Goal: Find specific page/section: Locate a particular part of the current website

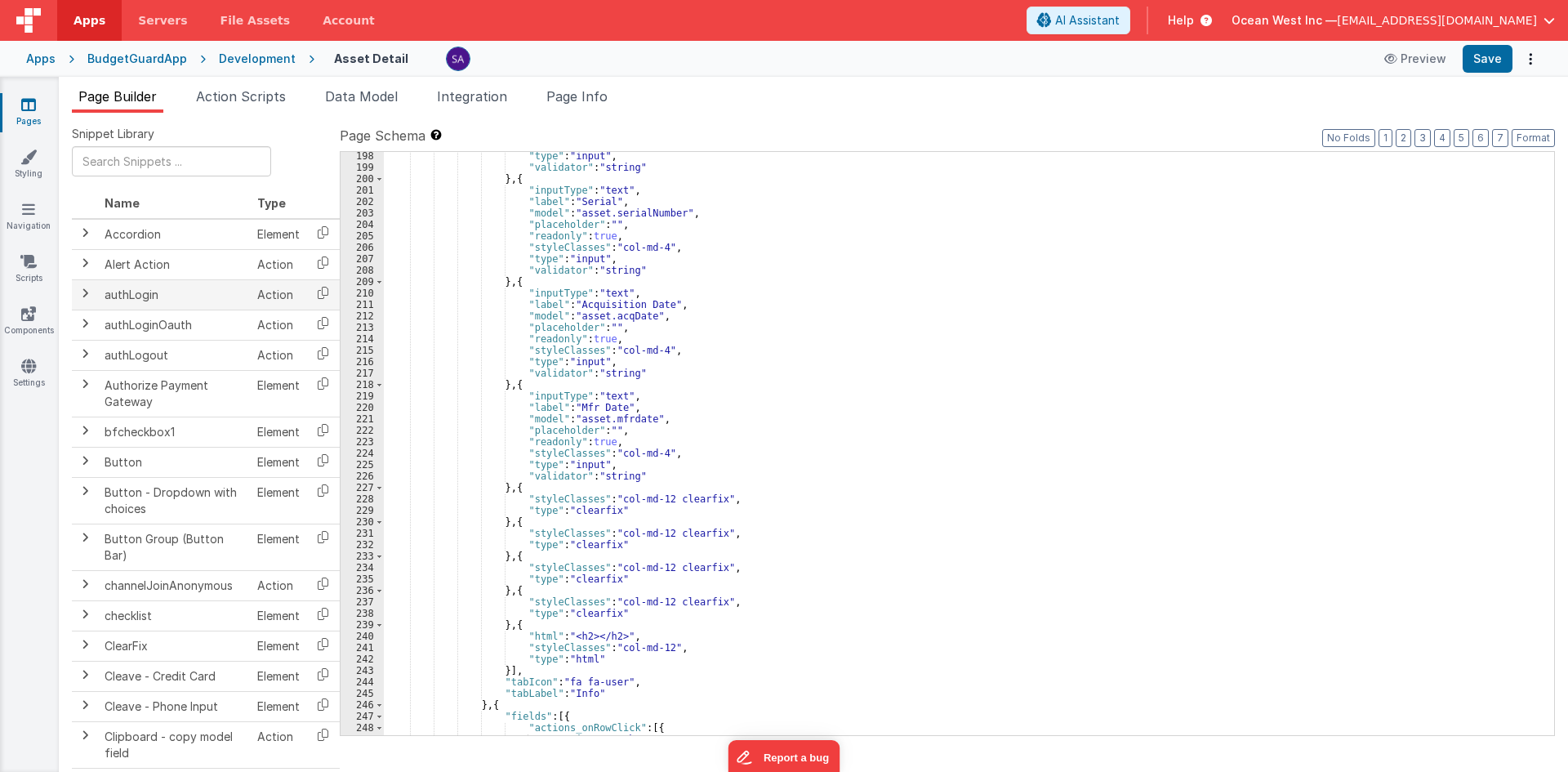
scroll to position [2058, 0]
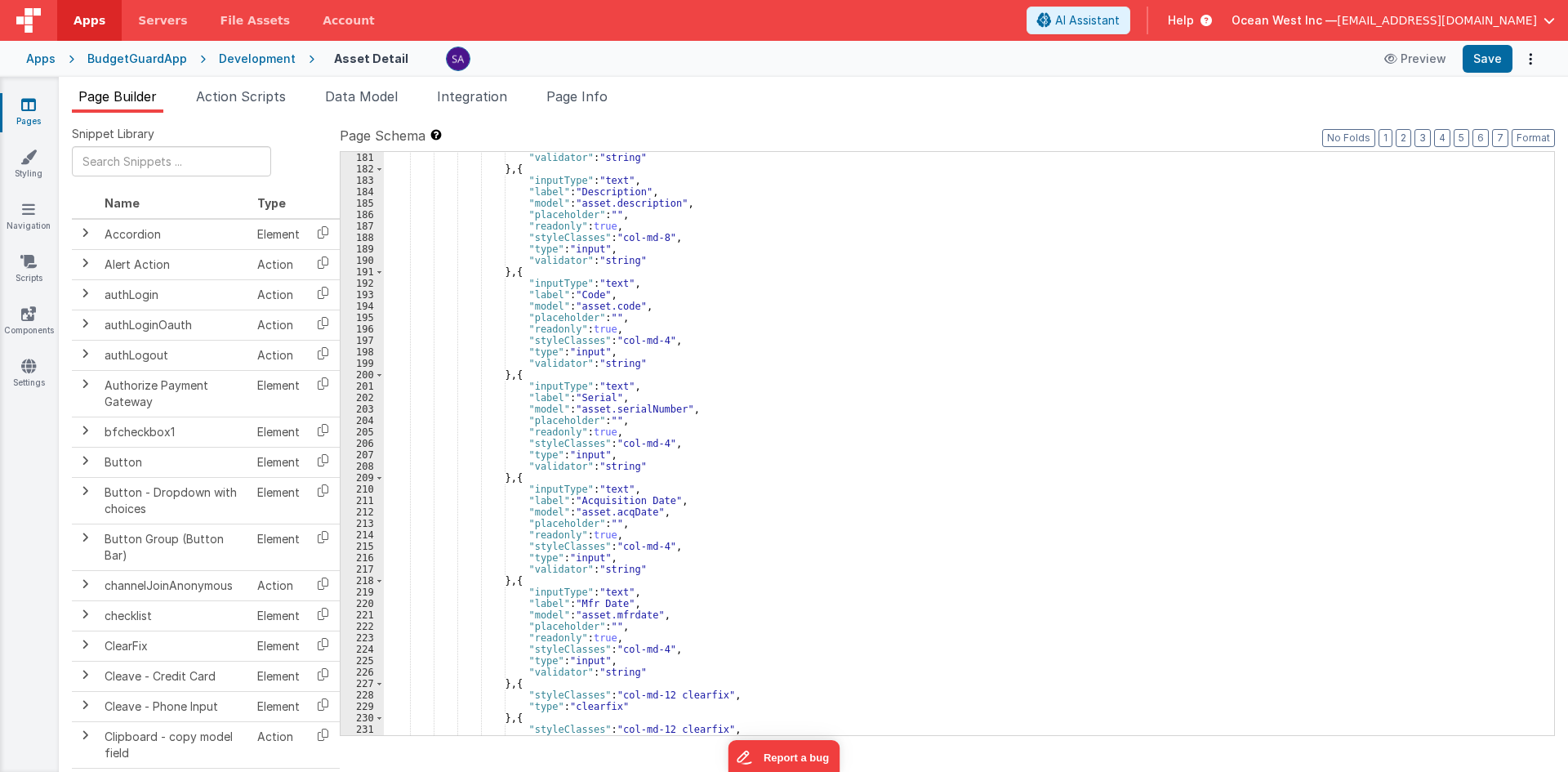
click at [256, 59] on div "Development" at bounding box center [257, 59] width 77 height 16
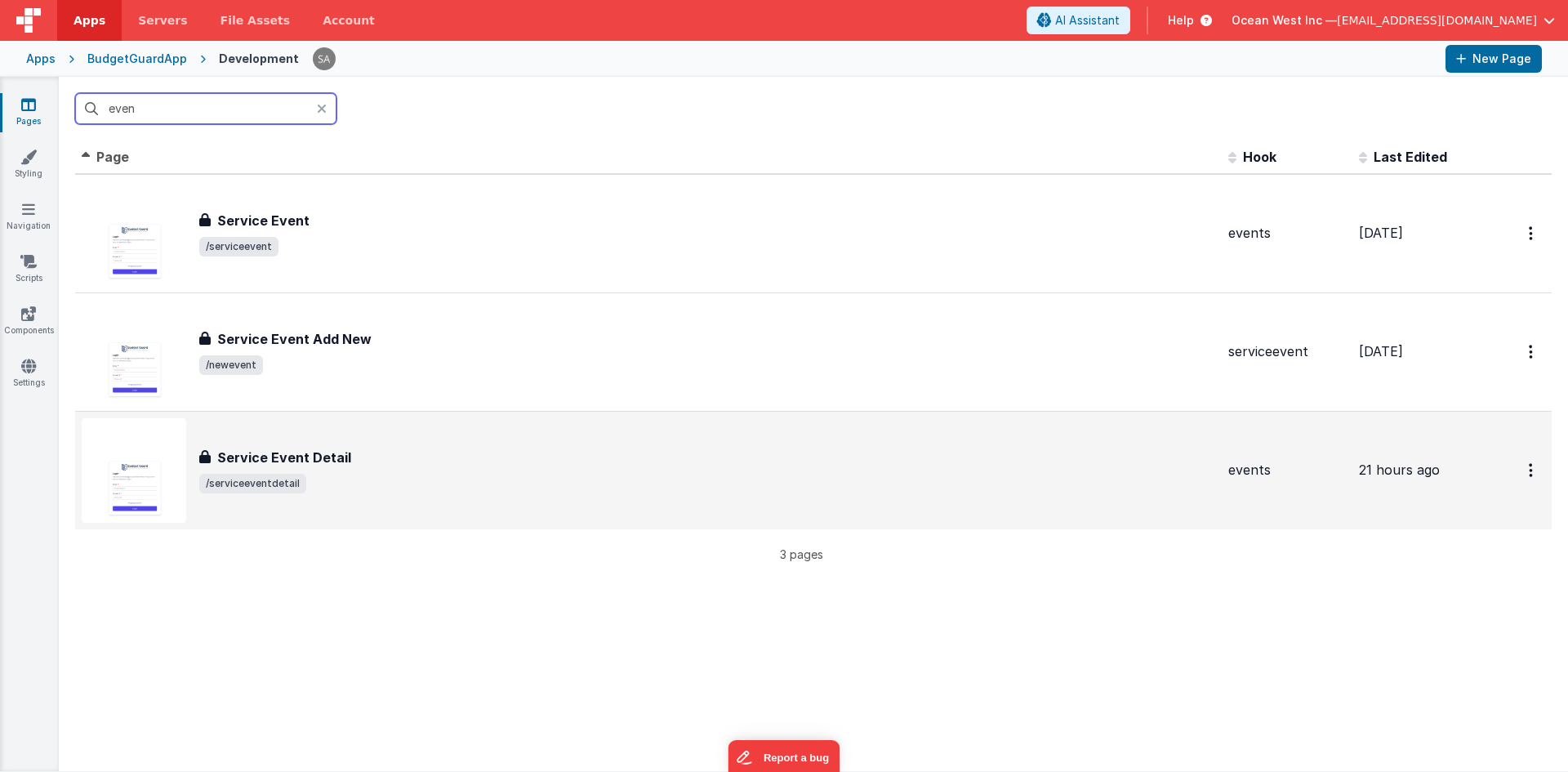
type input "even"
click at [337, 440] on div "Service Event Detail Service Event Detail /serviceeventdetail" at bounding box center [648, 470] width 1133 height 105
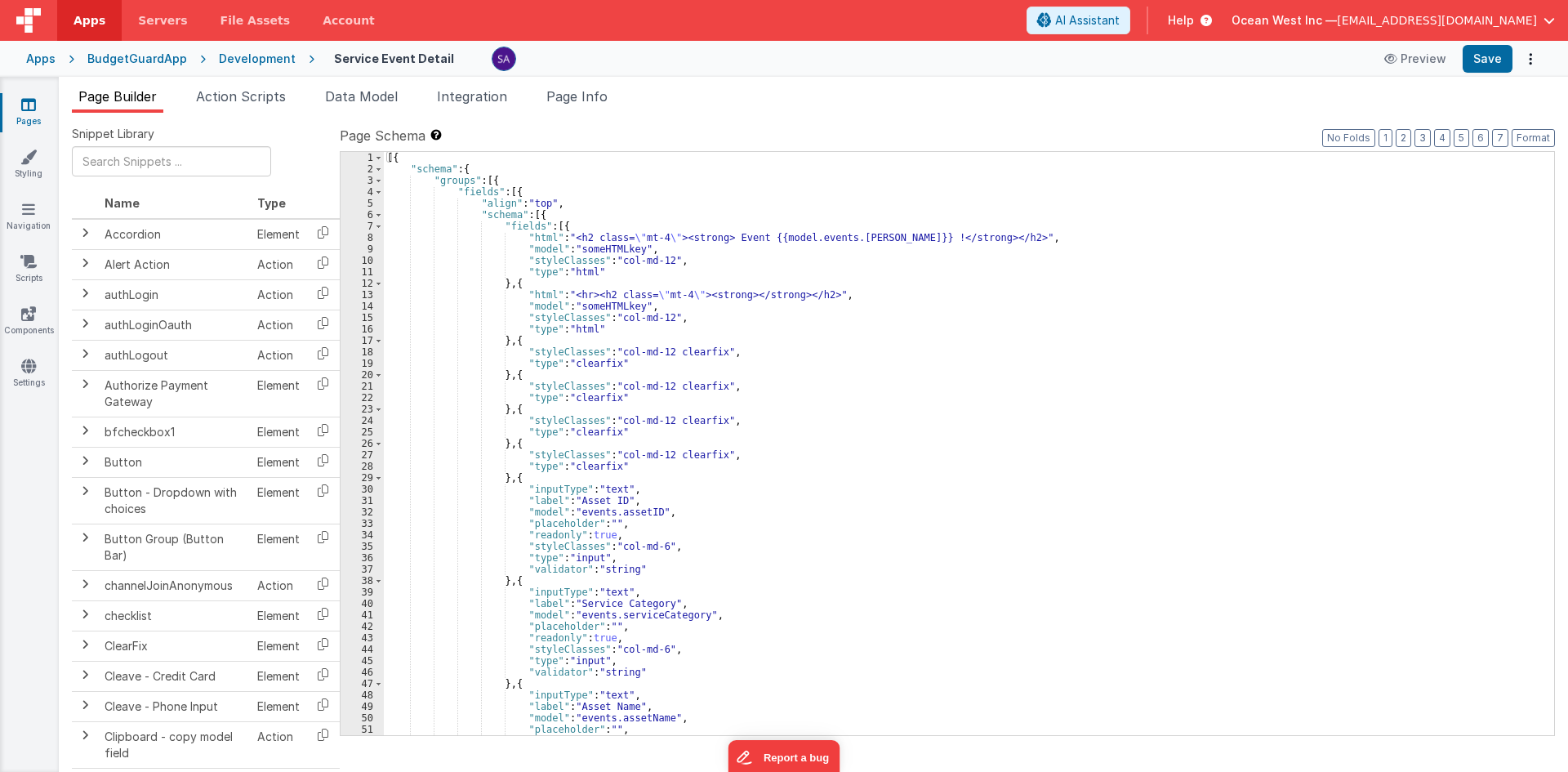
click at [1434, 139] on label "Page Schema Shortcuts: Find: command-f Fold: command-option-L Unfold: command-o…" at bounding box center [947, 135] width 1215 height 20
click at [1445, 139] on button "4" at bounding box center [1442, 138] width 16 height 18
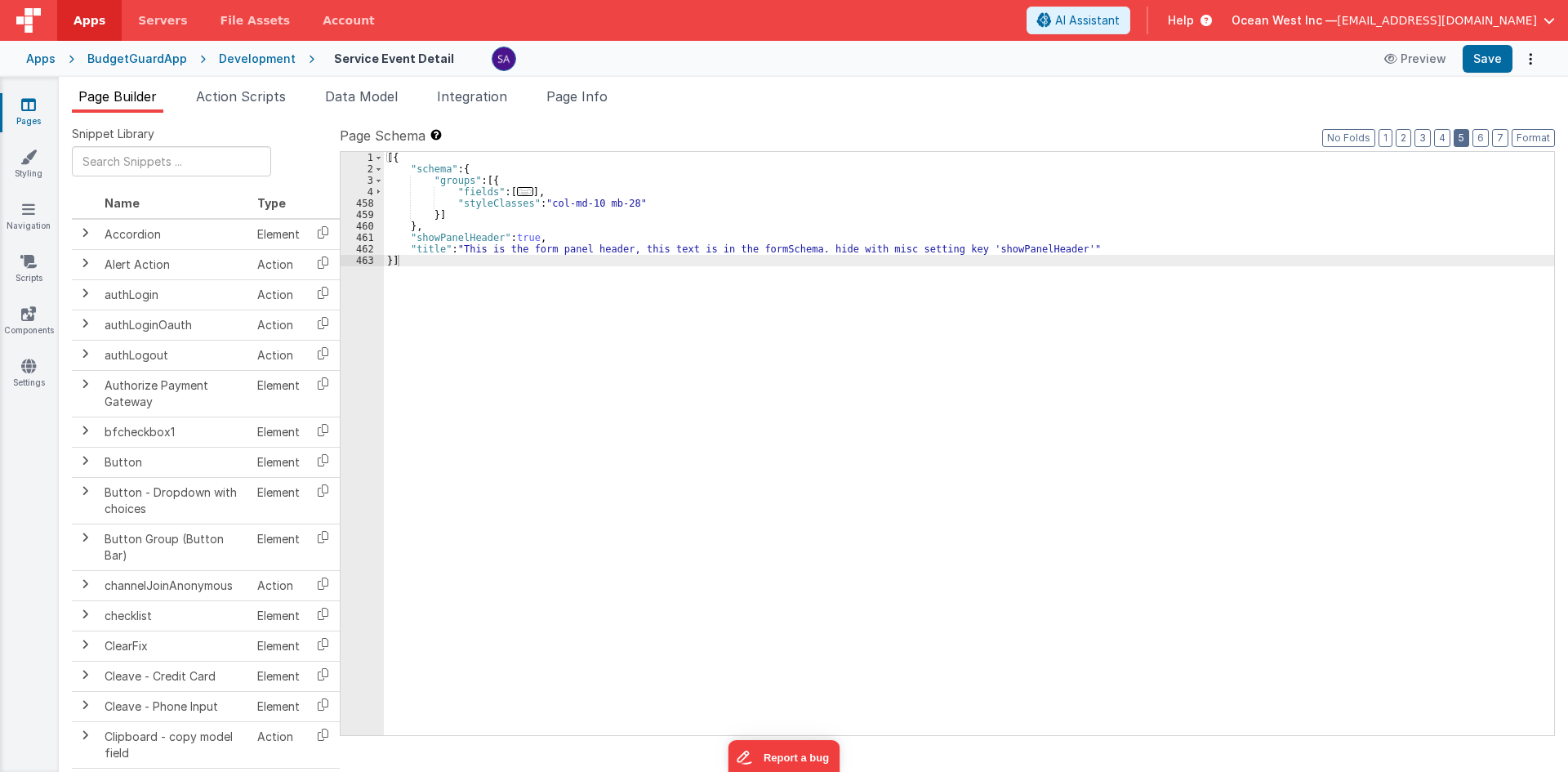
click at [1456, 137] on button "5" at bounding box center [1461, 138] width 16 height 18
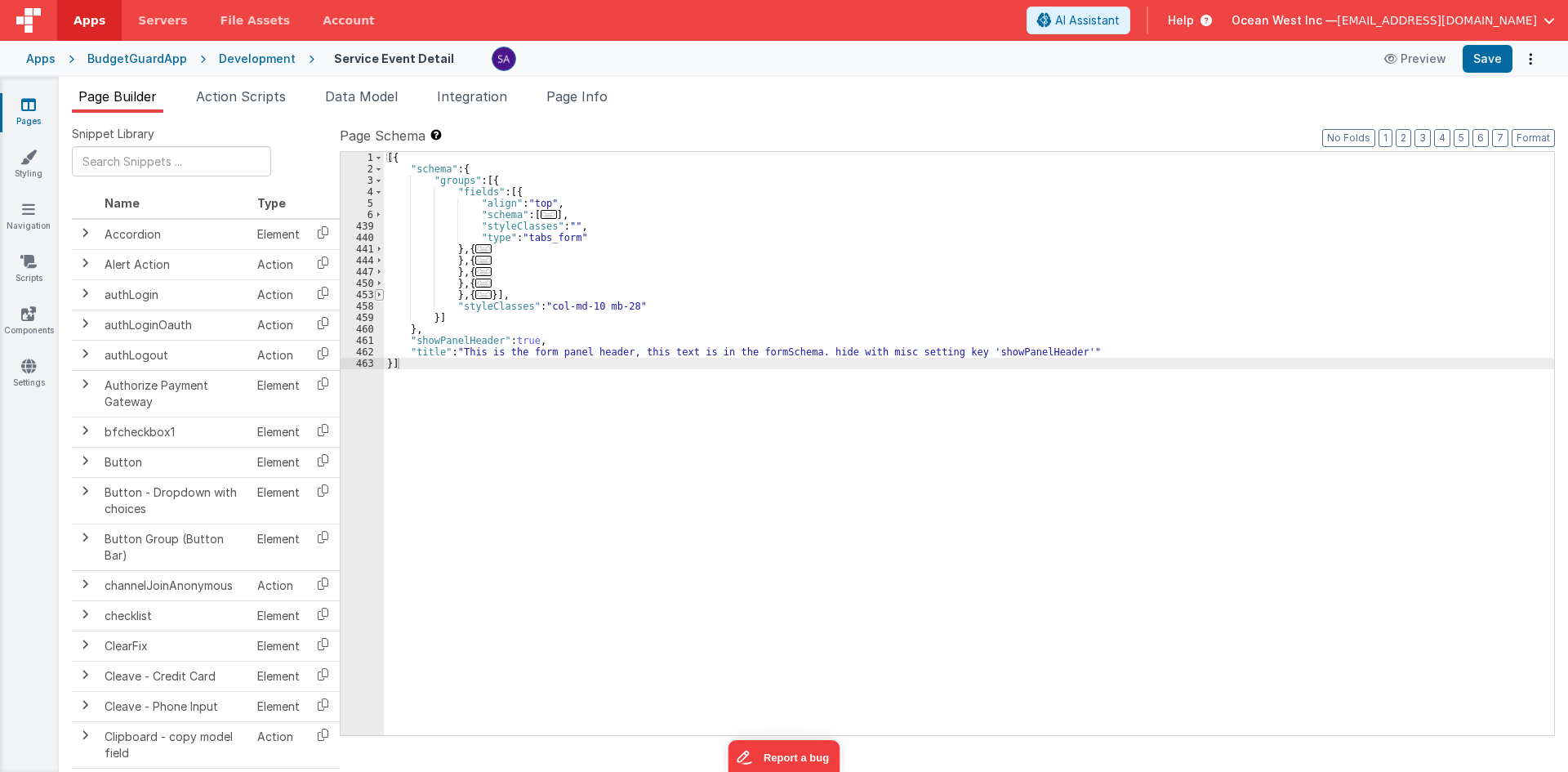
click at [377, 294] on span at bounding box center [379, 294] width 9 height 12
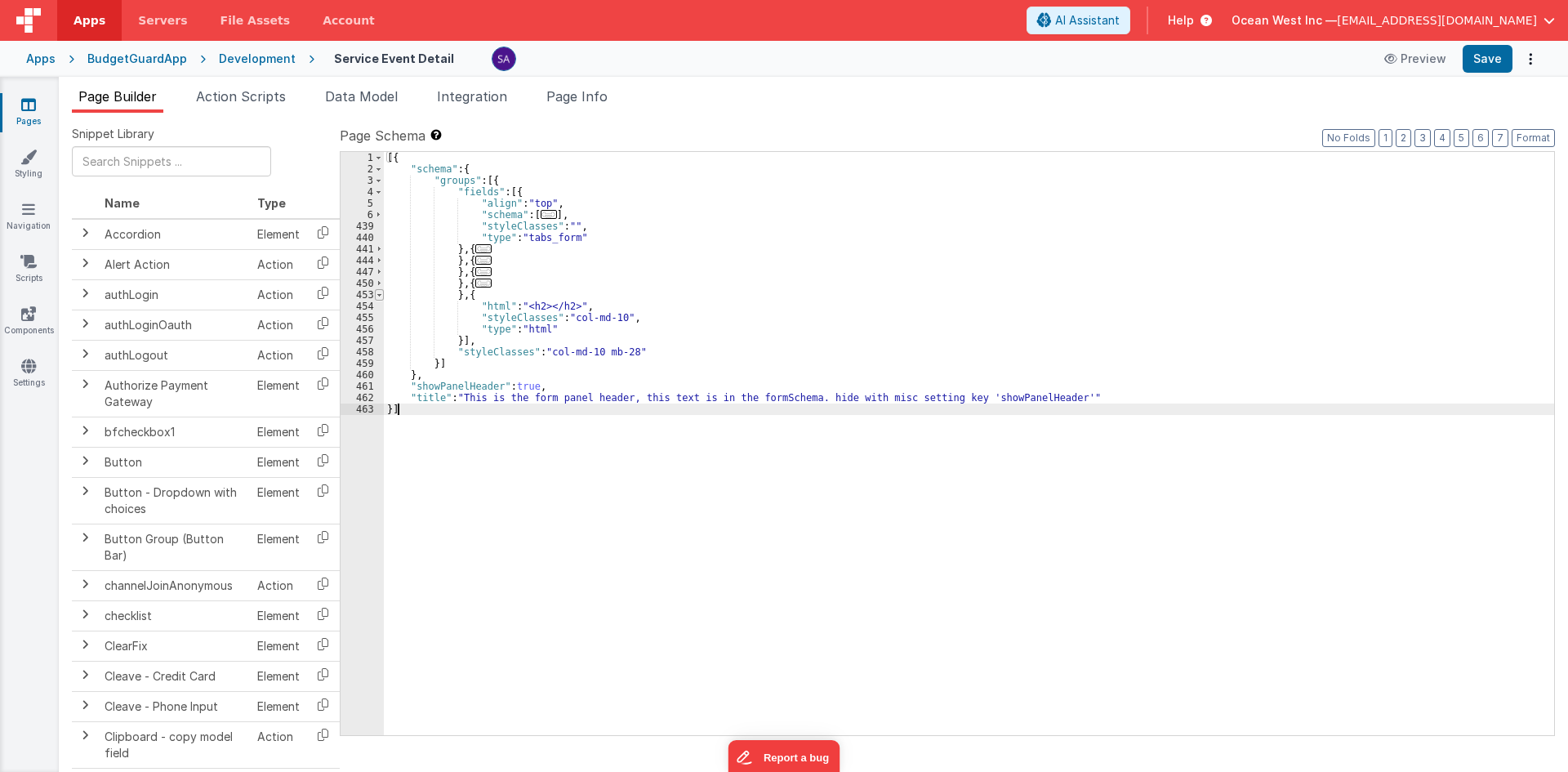
click at [379, 297] on span at bounding box center [379, 294] width 9 height 12
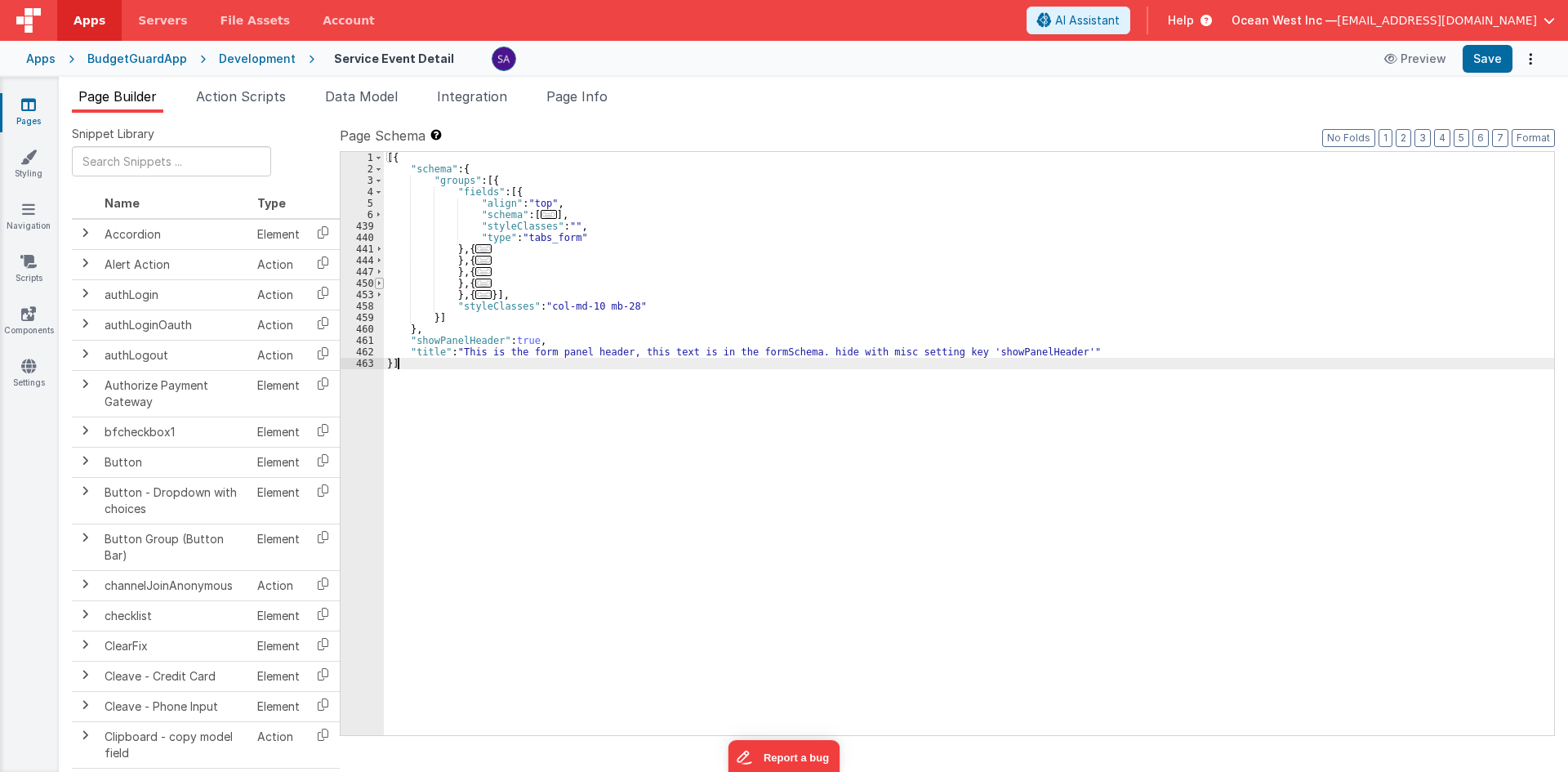
click at [377, 281] on span at bounding box center [379, 284] width 9 height 12
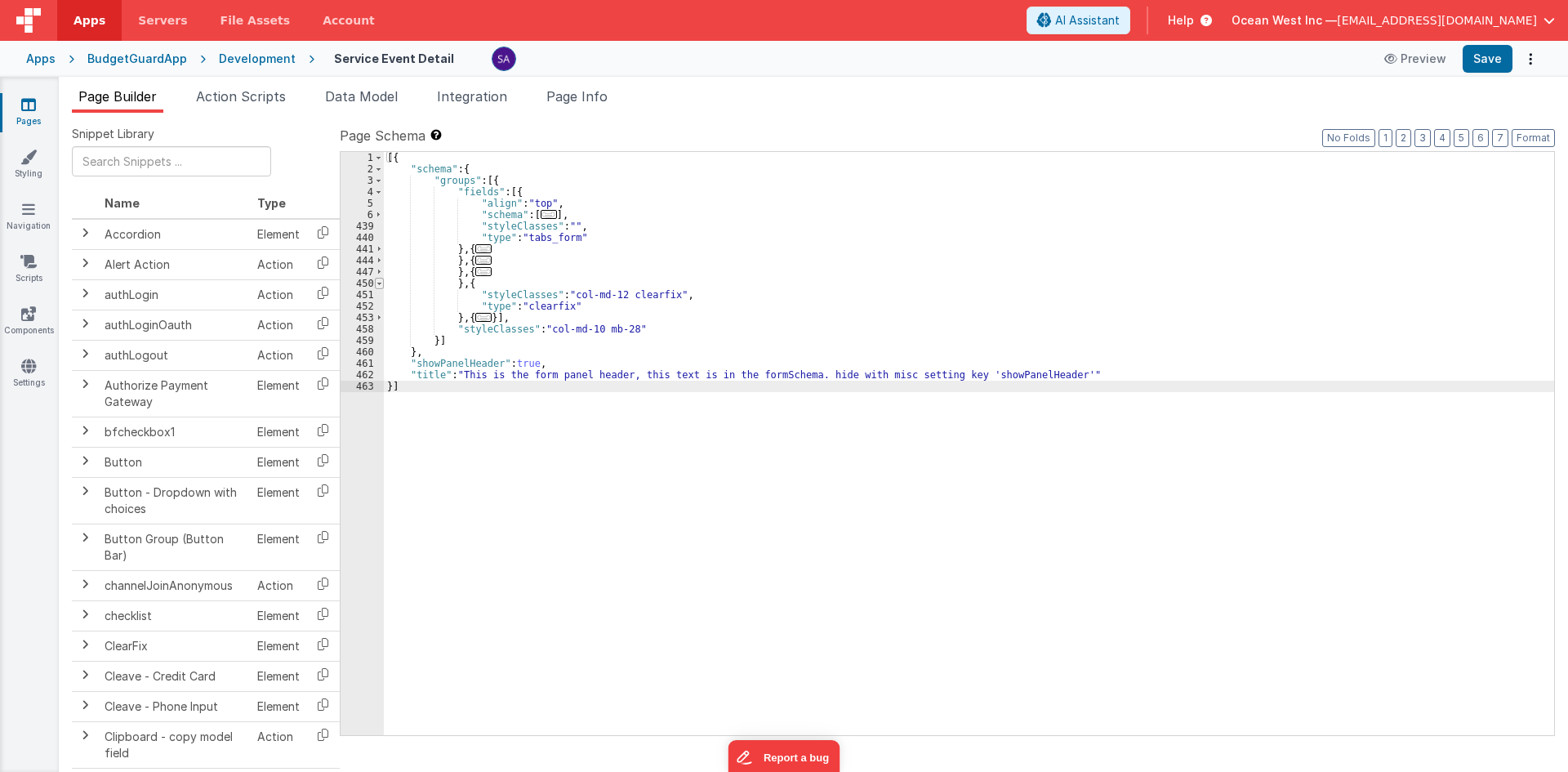
click at [377, 281] on span at bounding box center [379, 284] width 9 height 12
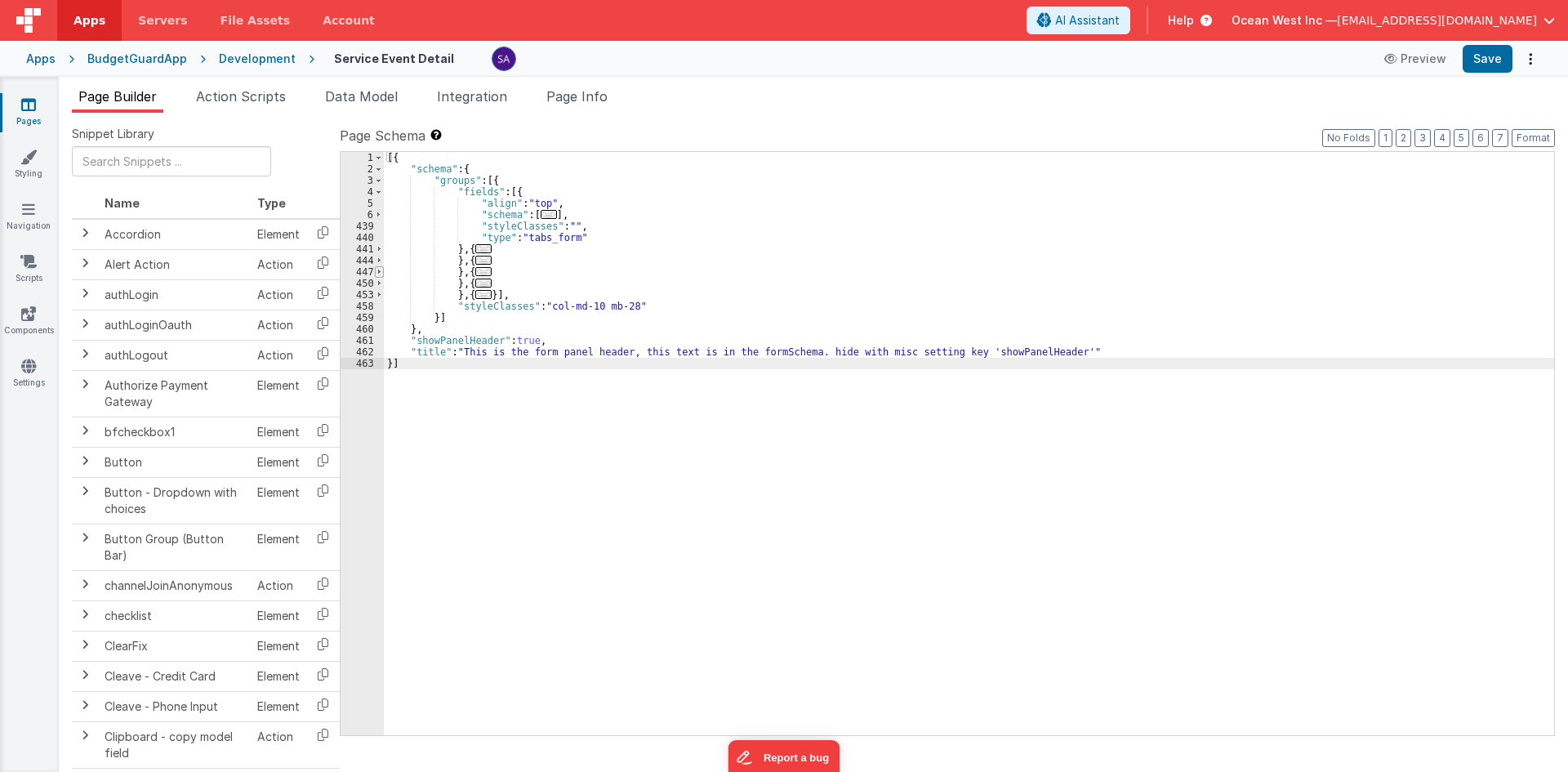
click at [377, 273] on span at bounding box center [379, 272] width 9 height 12
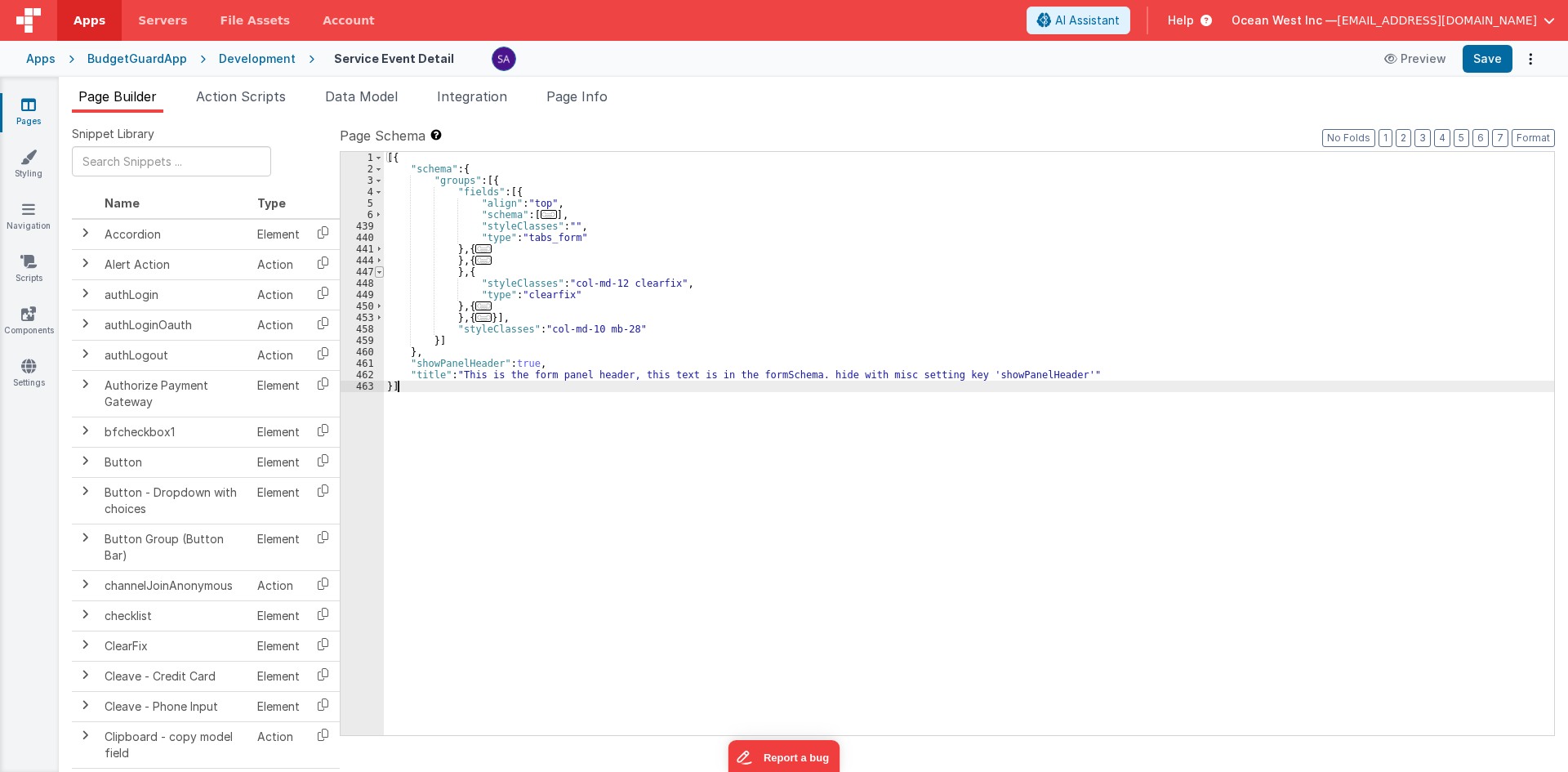
click at [379, 274] on span at bounding box center [379, 272] width 9 height 12
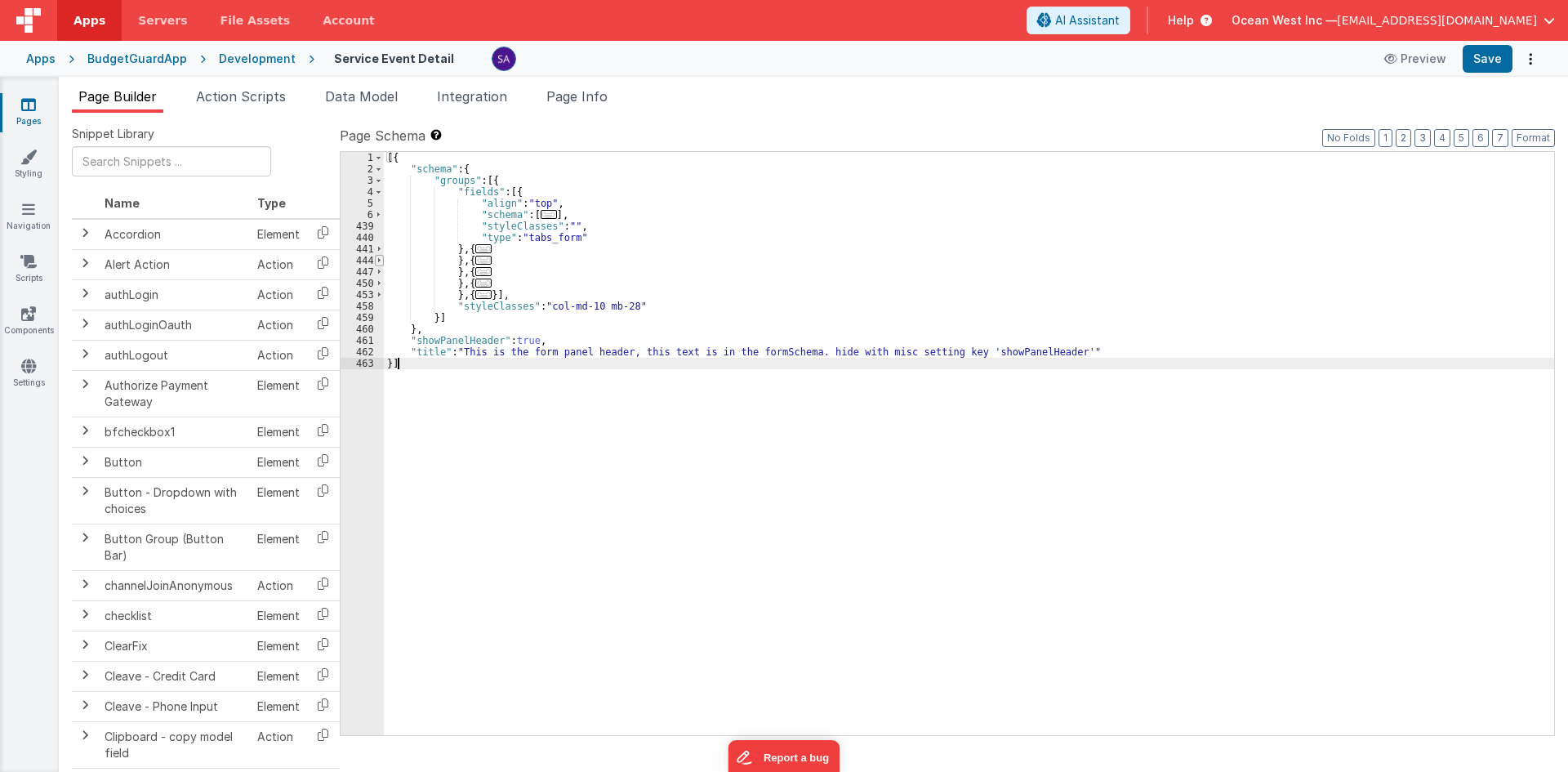
click at [379, 263] on span at bounding box center [379, 261] width 9 height 12
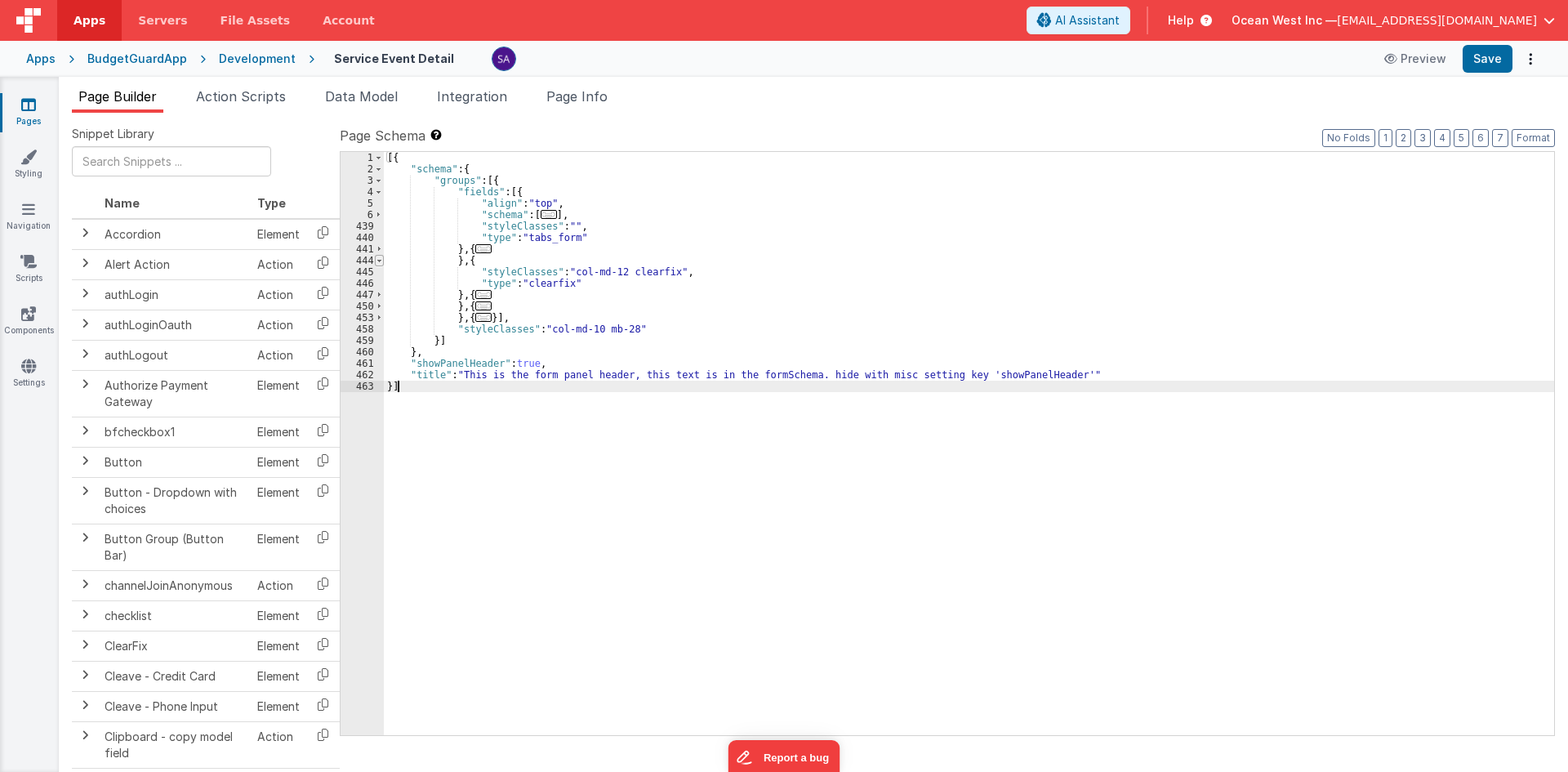
click at [379, 263] on span at bounding box center [379, 261] width 9 height 12
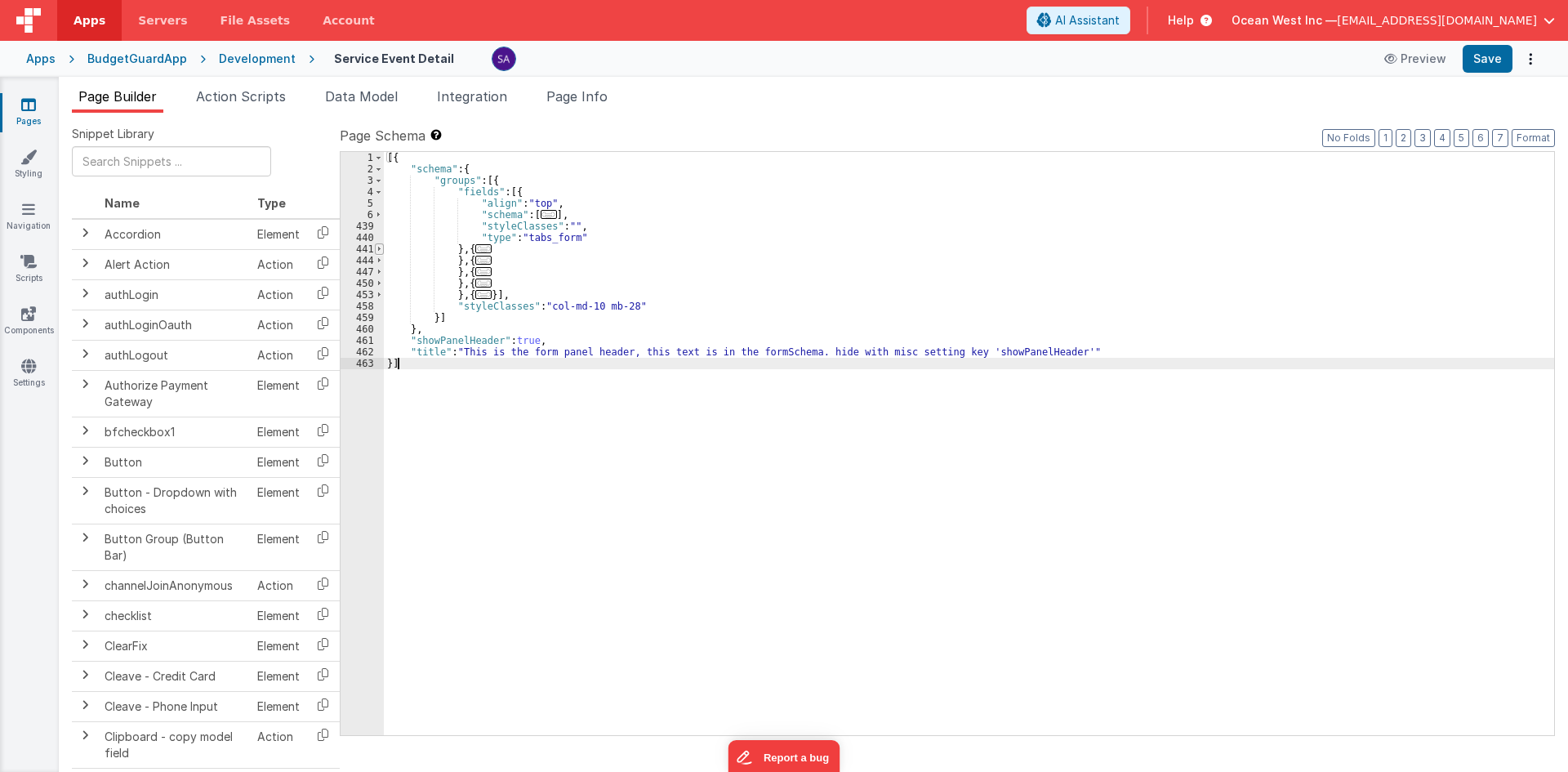
click at [378, 246] on span at bounding box center [379, 249] width 9 height 12
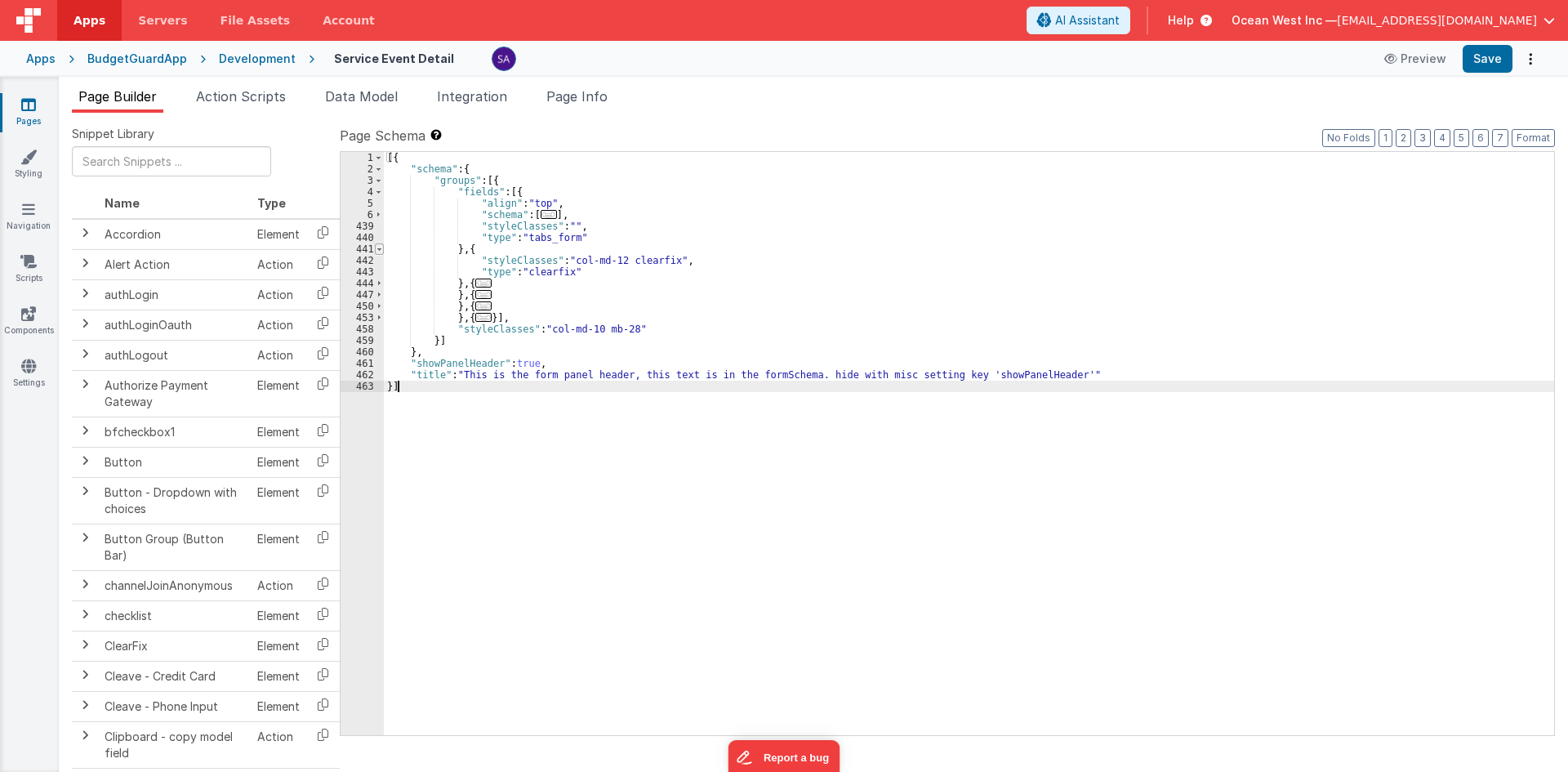
click at [377, 246] on span at bounding box center [379, 249] width 9 height 12
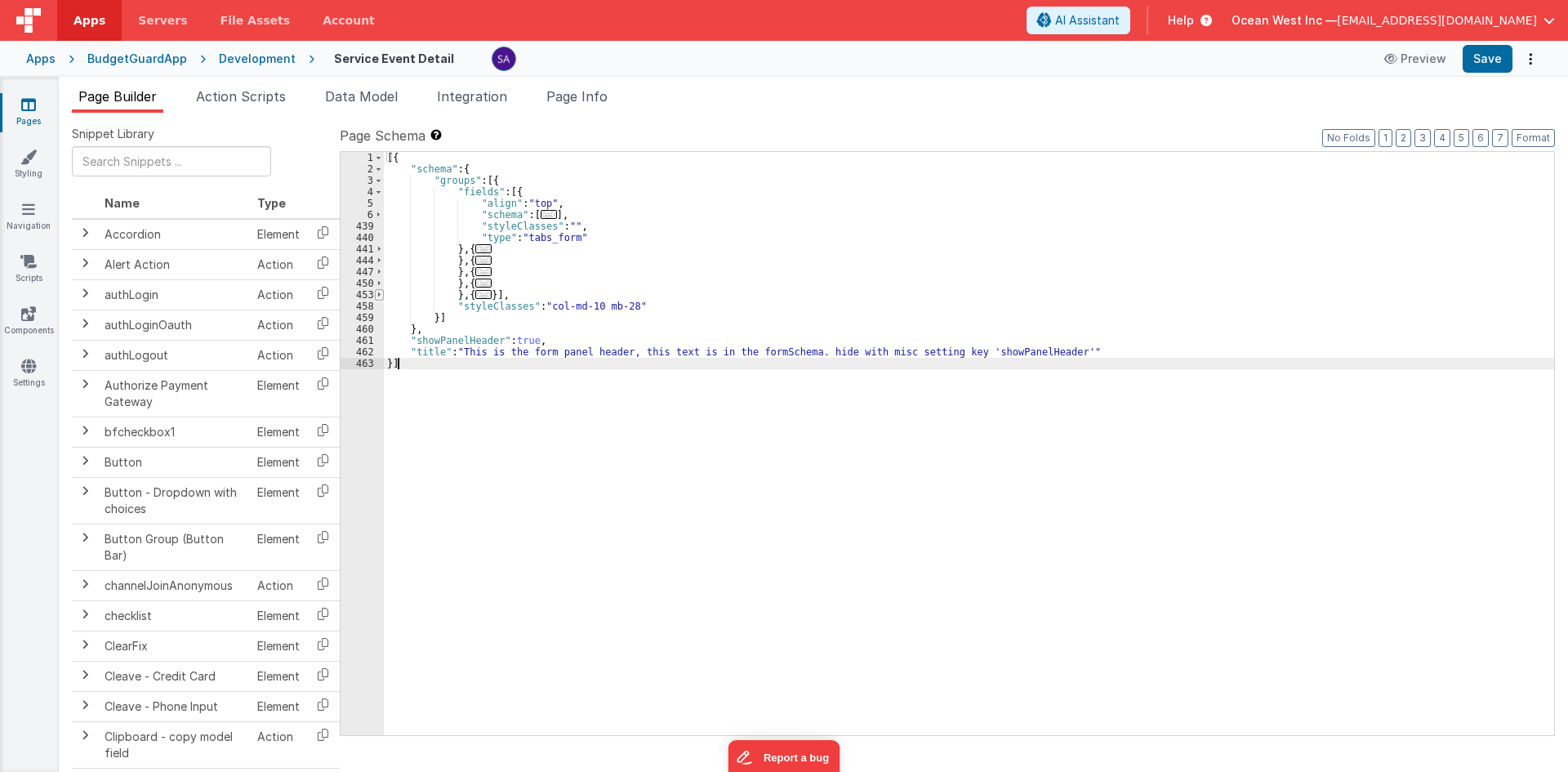
click at [381, 290] on span at bounding box center [379, 294] width 9 height 12
